Goal: Task Accomplishment & Management: Complete application form

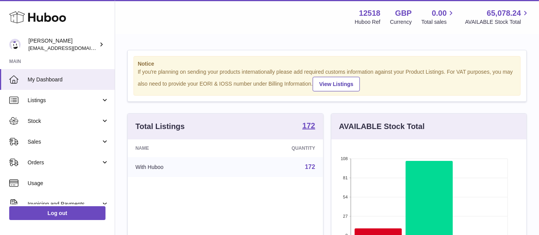
scroll to position [119, 195]
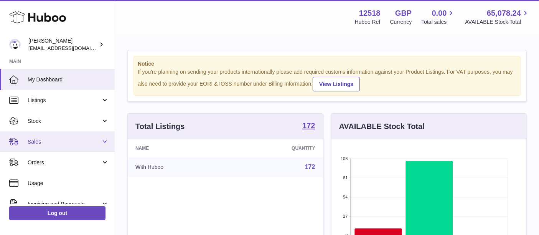
click at [78, 137] on link "Sales" at bounding box center [57, 141] width 115 height 21
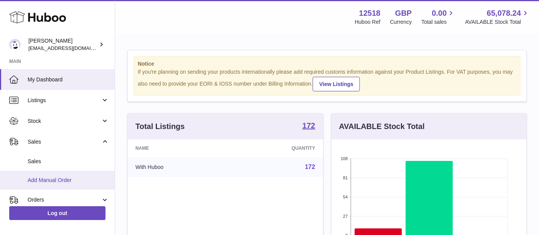
click at [60, 178] on span "Add Manual Order" at bounding box center [68, 180] width 81 height 7
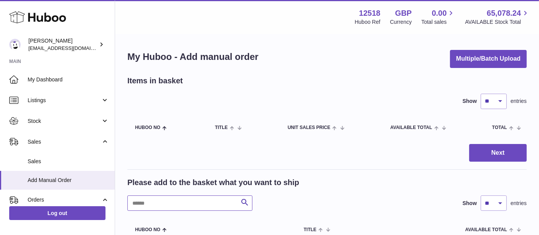
click at [160, 205] on input "text" at bounding box center [189, 202] width 125 height 15
paste input "*******"
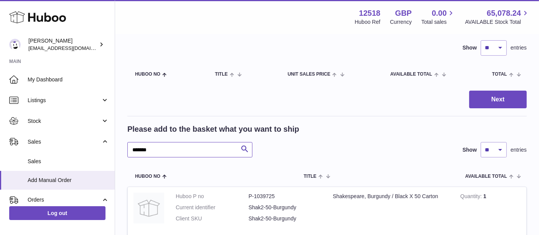
scroll to position [66, 0]
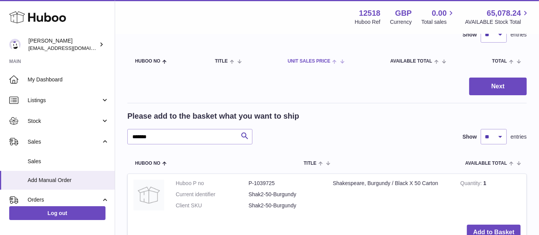
click at [323, 61] on span "Unit Sales Price" at bounding box center [309, 61] width 43 height 5
click at [323, 61] on span "Unit Sales Price" at bounding box center [314, 61] width 43 height 5
click at [481, 225] on button "Add to Basket" at bounding box center [494, 232] width 54 height 16
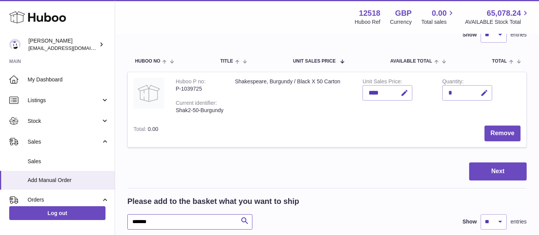
click at [164, 216] on input "*******" at bounding box center [189, 221] width 125 height 15
paste input "text"
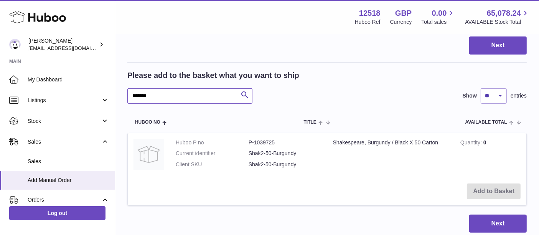
scroll to position [193, 0]
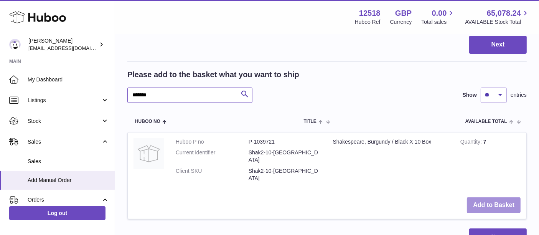
type input "*******"
click at [484, 197] on button "Add to Basket" at bounding box center [494, 205] width 54 height 16
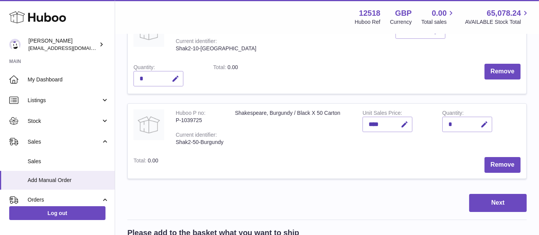
scroll to position [91, 0]
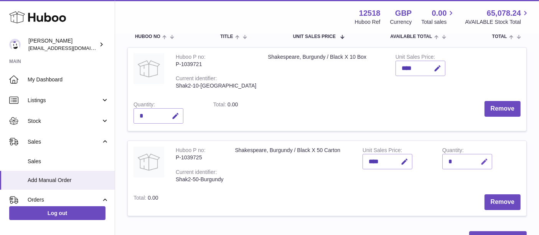
click at [488, 158] on icon "button" at bounding box center [484, 162] width 8 height 8
type input "*"
click at [476, 155] on button "submit" at bounding box center [483, 161] width 15 height 12
type input "*"
click at [476, 155] on button "submit" at bounding box center [483, 161] width 15 height 12
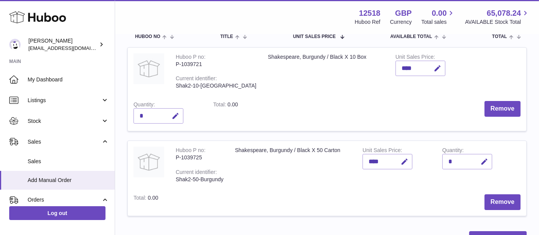
click at [416, 95] on td "Remove" at bounding box center [385, 113] width 283 height 36
click at [180, 112] on icon "button" at bounding box center [176, 116] width 8 height 8
type input "*"
click at [167, 110] on button "submit" at bounding box center [174, 116] width 15 height 12
click at [308, 141] on td "Shakespeare, Burgundy / Black X 50 Carton" at bounding box center [292, 165] width 127 height 48
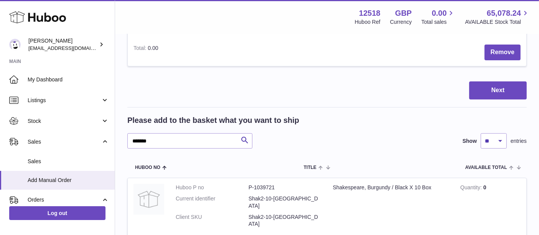
scroll to position [246, 0]
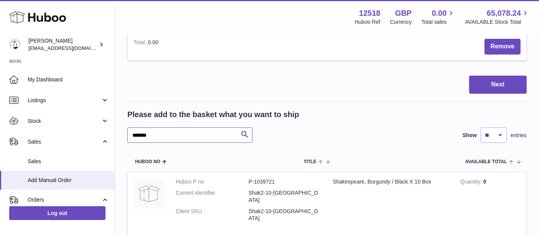
click at [174, 127] on input "*******" at bounding box center [189, 134] width 125 height 15
paste input "text"
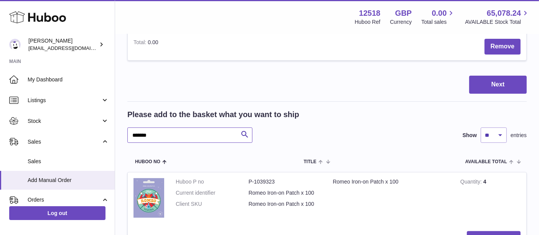
type input "*******"
click at [495, 225] on td "Add to Basket" at bounding box center [327, 238] width 399 height 27
click at [487, 231] on button "Add to Basket" at bounding box center [494, 239] width 54 height 16
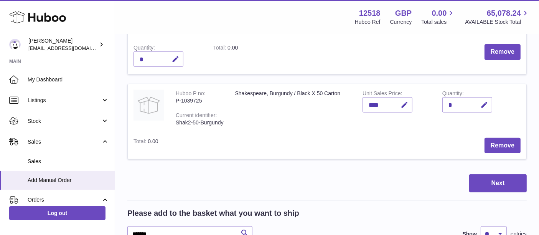
scroll to position [345, 0]
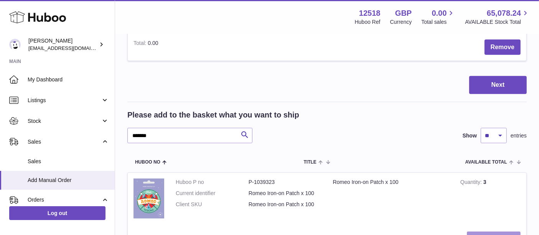
click at [487, 231] on button "Add to Basket" at bounding box center [494, 239] width 54 height 16
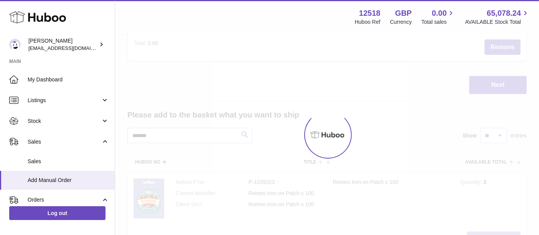
type input "*"
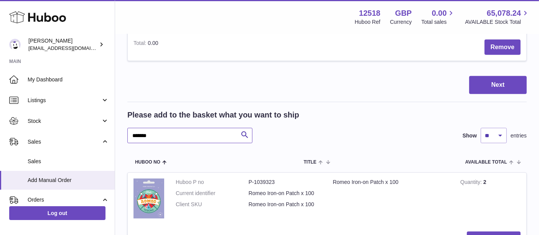
click at [180, 128] on input "*******" at bounding box center [189, 135] width 125 height 15
paste input "text"
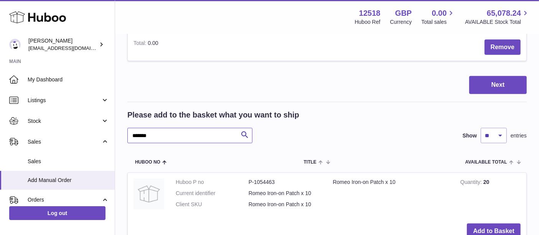
type input "*******"
click at [485, 218] on td "Add to Basket" at bounding box center [327, 231] width 399 height 27
click at [484, 223] on button "Add to Basket" at bounding box center [494, 231] width 54 height 16
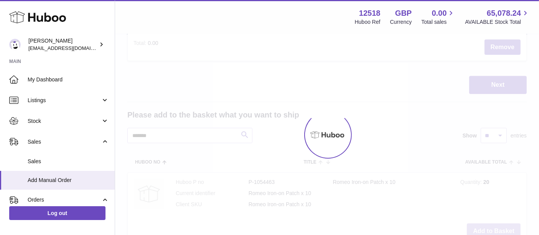
click at [484, 213] on div at bounding box center [327, 135] width 424 height 200
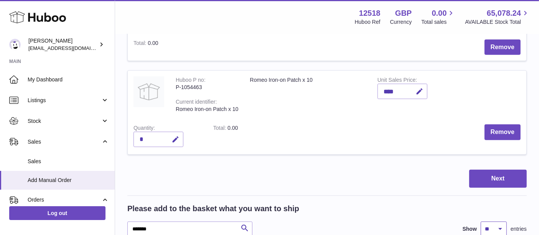
click at [484, 221] on select "** ** ** ***" at bounding box center [494, 228] width 26 height 15
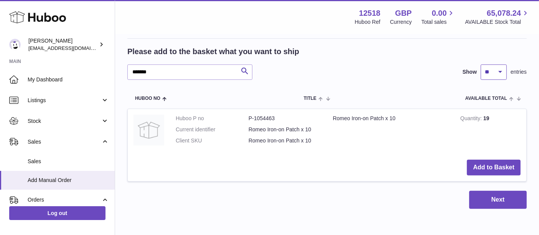
scroll to position [502, 0]
click at [493, 159] on button "Add to Basket" at bounding box center [494, 167] width 54 height 16
click at [492, 159] on button "Add to Basket" at bounding box center [494, 167] width 54 height 16
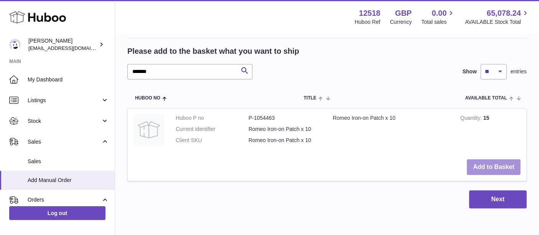
click at [492, 159] on button "Add to Basket" at bounding box center [494, 167] width 54 height 16
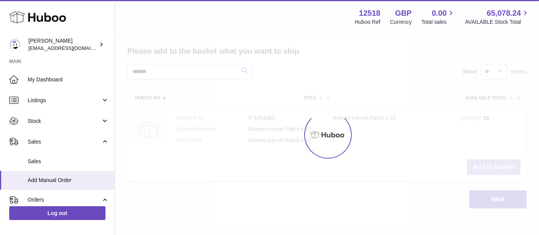
type input "*"
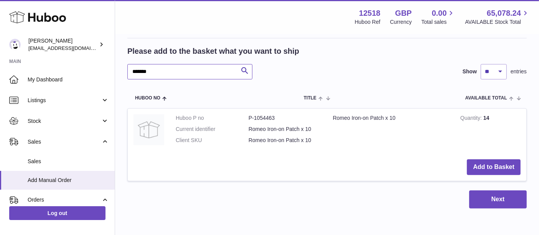
click at [146, 67] on input "*******" at bounding box center [189, 71] width 125 height 15
paste input "text"
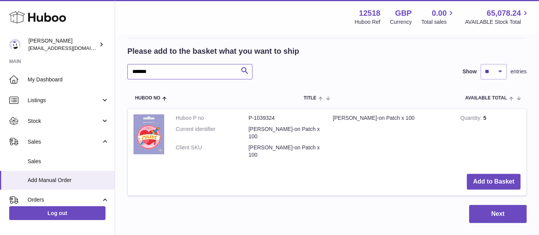
type input "*******"
click at [479, 150] on td "Quantity 5" at bounding box center [491, 138] width 72 height 59
click at [483, 174] on button "Add to Basket" at bounding box center [494, 182] width 54 height 16
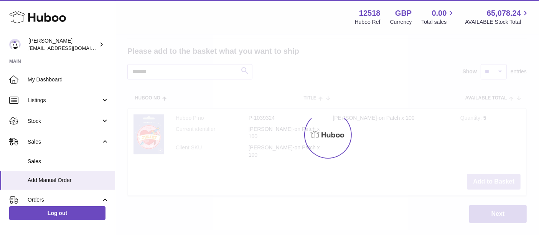
scroll to position [600, 0]
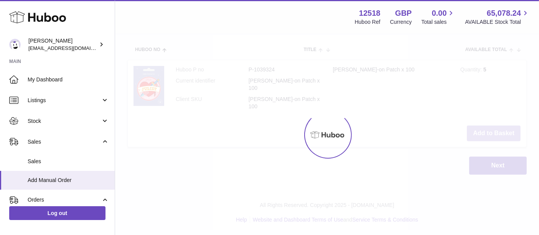
click at [482, 141] on button "Add to Basket" at bounding box center [494, 133] width 54 height 16
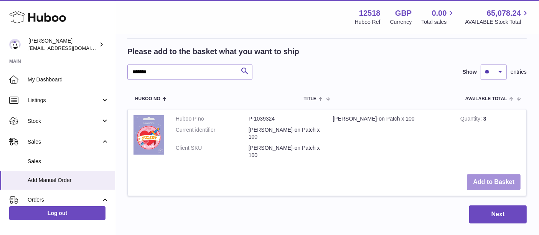
click at [482, 174] on button "Add to Basket" at bounding box center [494, 182] width 54 height 16
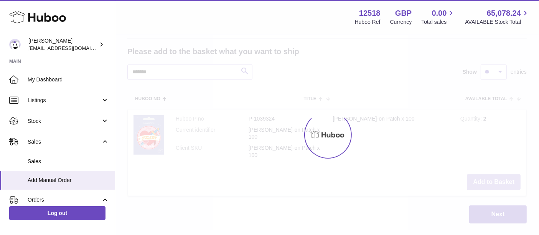
type input "*"
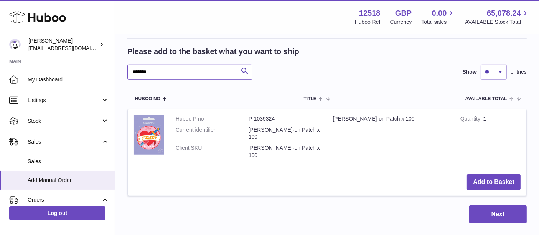
click at [175, 64] on input "*******" at bounding box center [189, 71] width 125 height 15
paste input "text"
type input "*******"
click at [502, 168] on td "Add to Basket" at bounding box center [327, 181] width 399 height 27
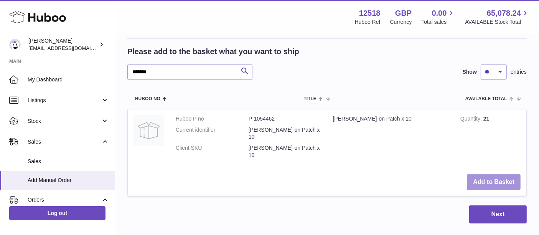
click at [500, 174] on button "Add to Basket" at bounding box center [494, 182] width 54 height 16
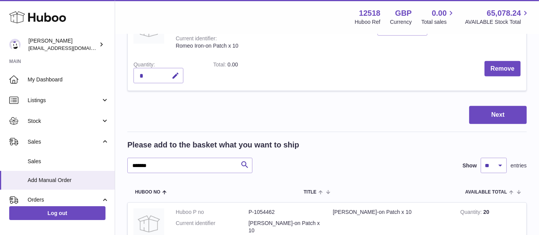
scroll to position [685, 0]
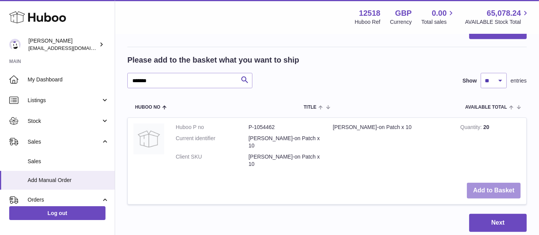
click at [499, 183] on button "Add to Basket" at bounding box center [494, 191] width 54 height 16
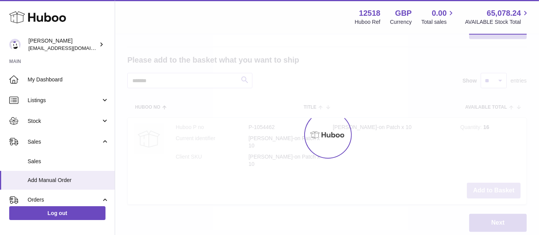
type input "*"
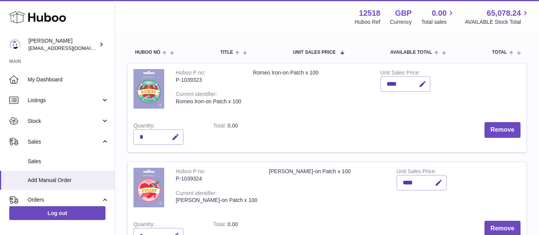
scroll to position [0, 0]
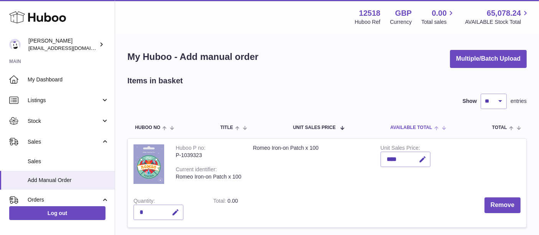
click at [422, 125] on span "AVAILABLE Total" at bounding box center [411, 127] width 42 height 5
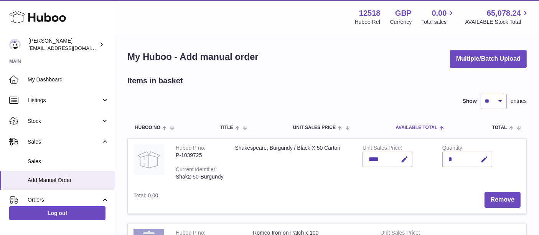
click at [422, 125] on span "AVAILABLE Total" at bounding box center [417, 127] width 42 height 5
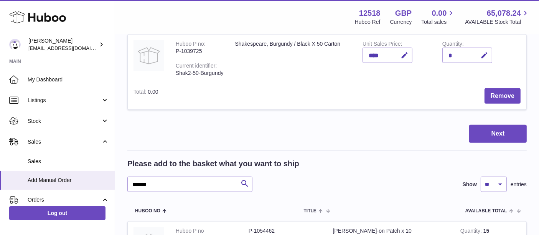
scroll to position [574, 0]
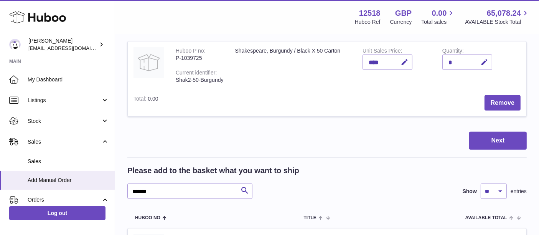
click at [494, 132] on button "Next" at bounding box center [498, 141] width 58 height 18
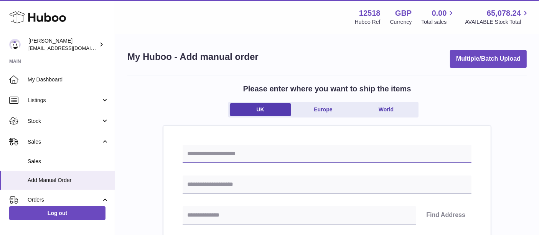
click at [250, 153] on input "text" at bounding box center [327, 154] width 289 height 18
paste input "**********"
type input "**********"
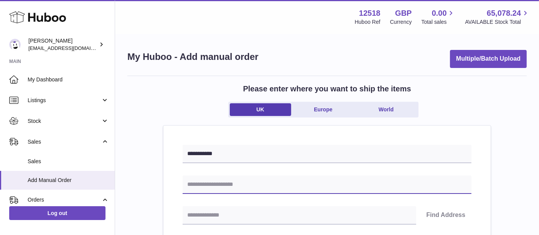
click at [232, 178] on input "text" at bounding box center [327, 184] width 289 height 18
paste input "**********"
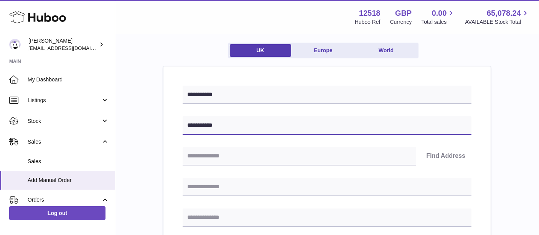
type input "**********"
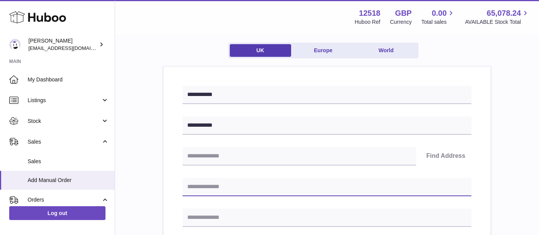
click at [209, 188] on input "text" at bounding box center [327, 187] width 289 height 18
paste input "**********"
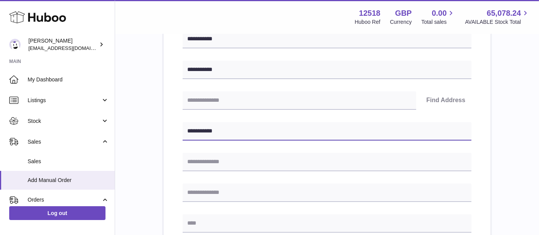
scroll to position [127, 0]
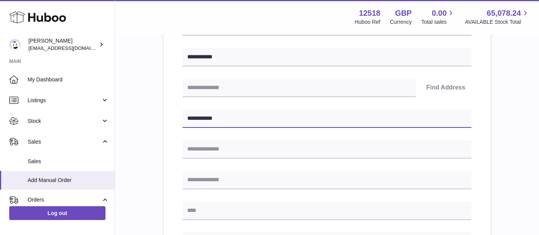
type input "**********"
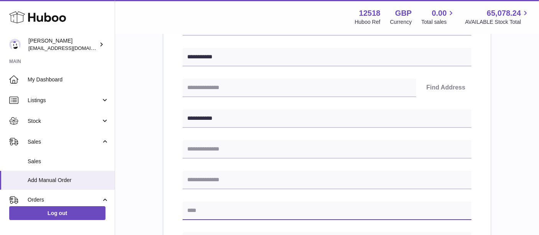
click at [216, 208] on input "text" at bounding box center [327, 210] width 289 height 18
paste input "**********"
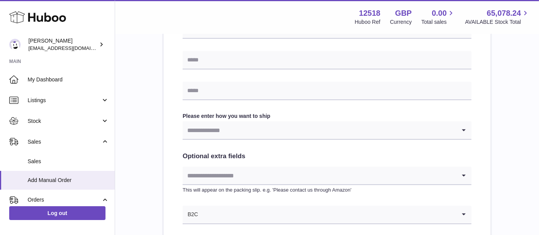
scroll to position [340, 0]
type input "**********"
click at [227, 218] on input "Search for option" at bounding box center [327, 214] width 258 height 18
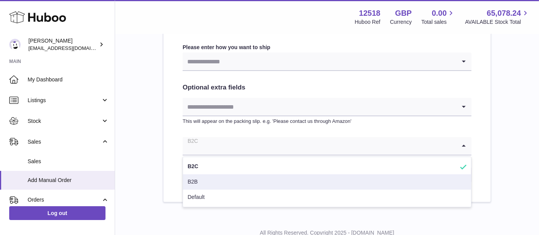
click at [209, 182] on li "B2B" at bounding box center [327, 181] width 288 height 15
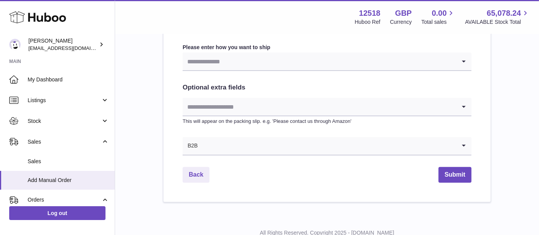
click at [223, 62] on input "Search for option" at bounding box center [320, 62] width 274 height 18
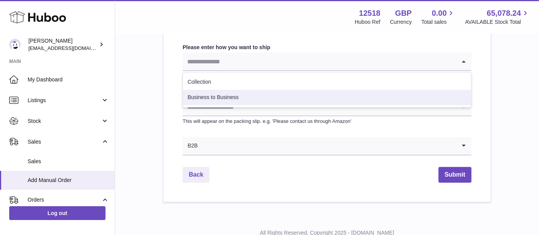
click at [221, 92] on li "Business to Business" at bounding box center [327, 97] width 288 height 15
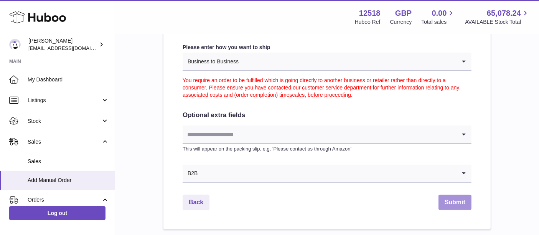
click at [449, 199] on button "Submit" at bounding box center [455, 203] width 33 height 16
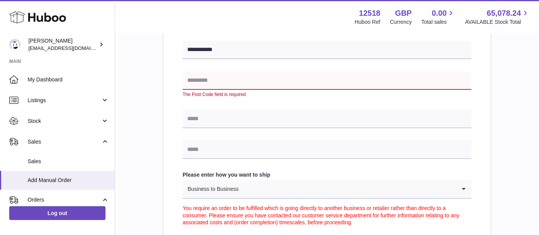
scroll to position [275, 0]
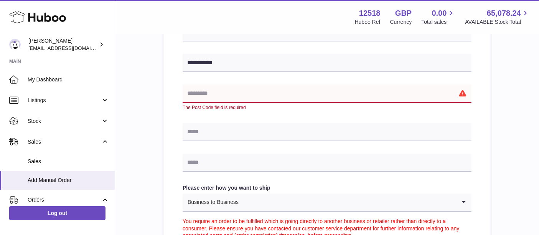
click at [292, 97] on input "text" at bounding box center [327, 93] width 289 height 18
type input "********"
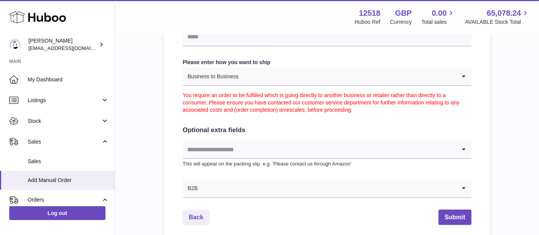
scroll to position [462, 0]
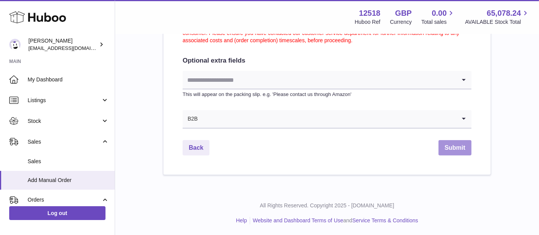
click at [458, 142] on button "Submit" at bounding box center [455, 148] width 33 height 16
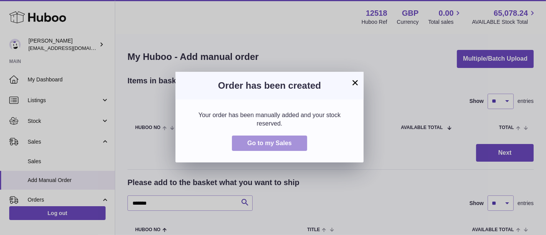
click at [277, 143] on span "Go to my Sales" at bounding box center [269, 143] width 45 height 7
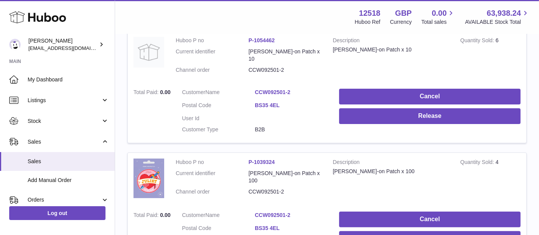
scroll to position [150, 0]
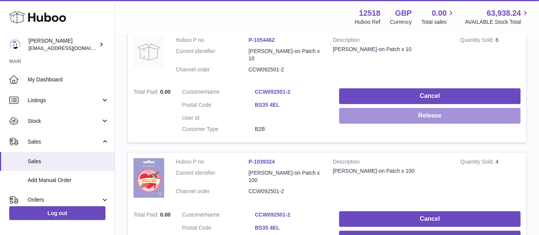
click at [405, 109] on button "Release" at bounding box center [429, 116] width 181 height 16
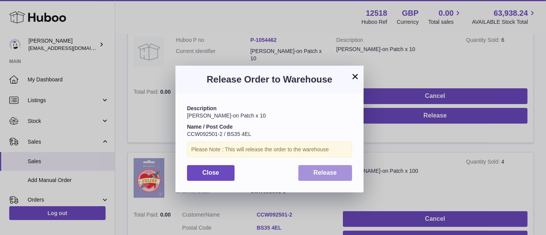
click at [332, 169] on span "Release" at bounding box center [324, 172] width 23 height 7
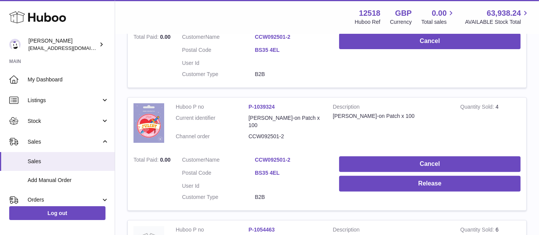
scroll to position [206, 0]
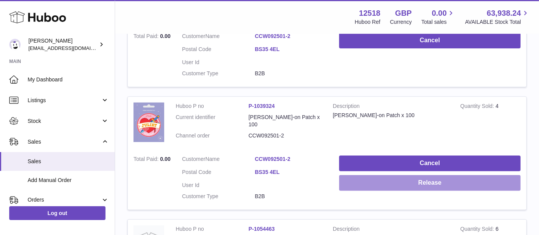
click at [366, 177] on button "Release" at bounding box center [429, 183] width 181 height 16
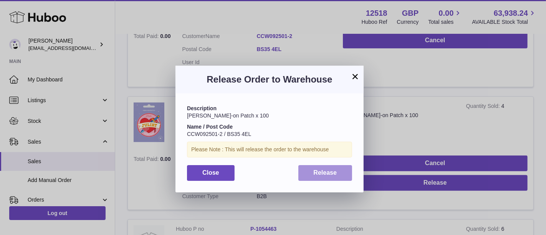
click at [328, 177] on button "Release" at bounding box center [325, 173] width 54 height 16
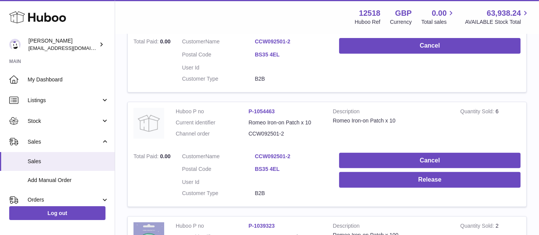
scroll to position [324, 0]
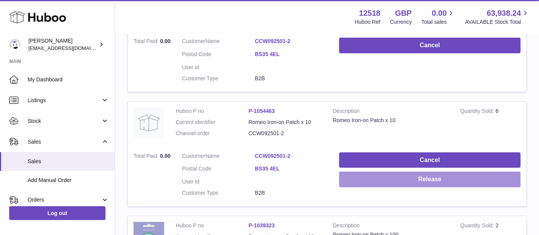
click at [369, 172] on button "Release" at bounding box center [429, 180] width 181 height 16
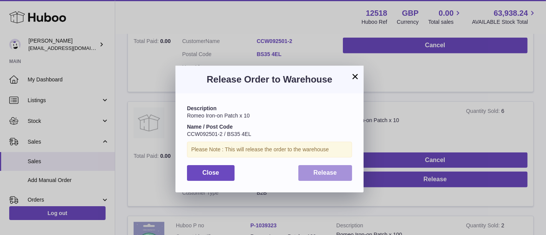
click at [328, 173] on span "Release" at bounding box center [324, 172] width 23 height 7
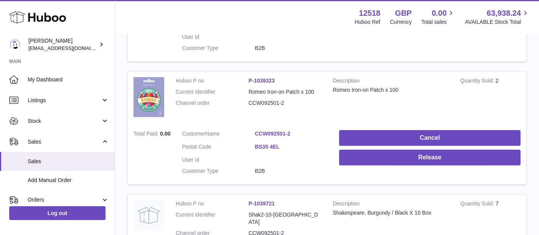
scroll to position [469, 0]
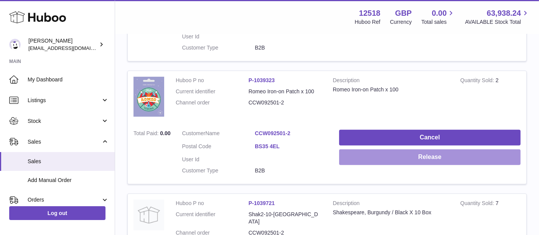
click at [396, 149] on button "Release" at bounding box center [429, 157] width 181 height 16
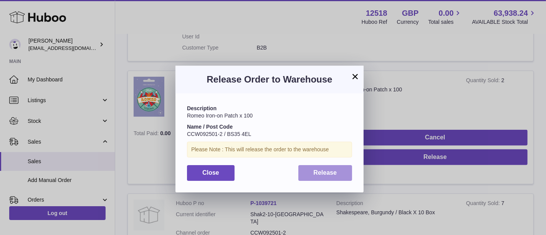
click at [318, 178] on button "Release" at bounding box center [325, 173] width 54 height 16
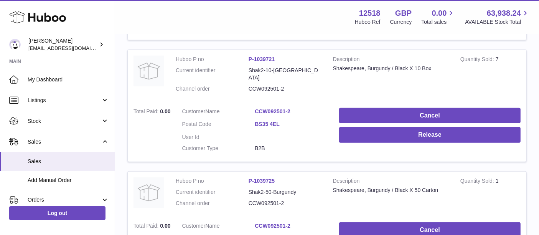
scroll to position [613, 0]
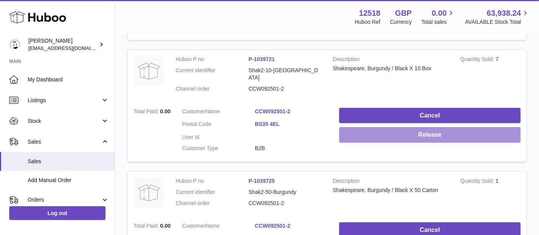
click at [421, 127] on button "Release" at bounding box center [429, 135] width 181 height 16
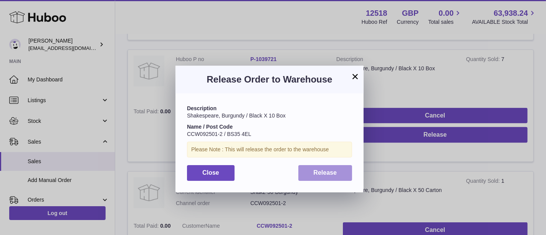
click at [331, 177] on button "Release" at bounding box center [325, 173] width 54 height 16
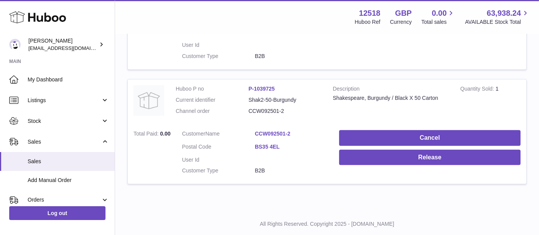
scroll to position [706, 0]
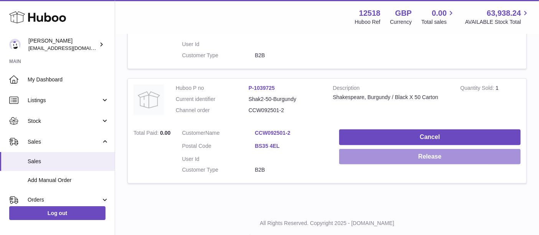
click at [370, 149] on button "Release" at bounding box center [429, 157] width 181 height 16
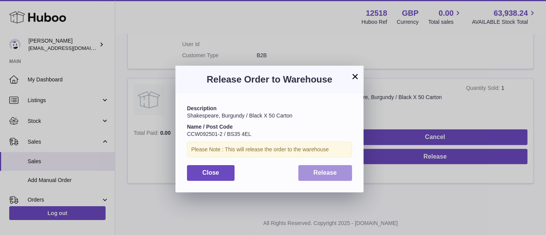
click at [329, 176] on span "Release" at bounding box center [324, 172] width 23 height 7
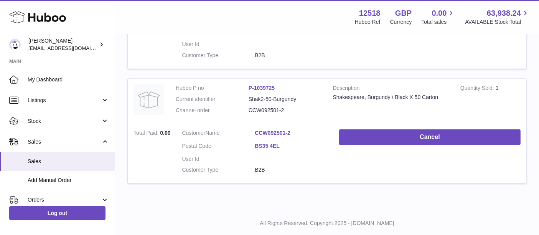
scroll to position [672, 0]
